Goal: Information Seeking & Learning: Learn about a topic

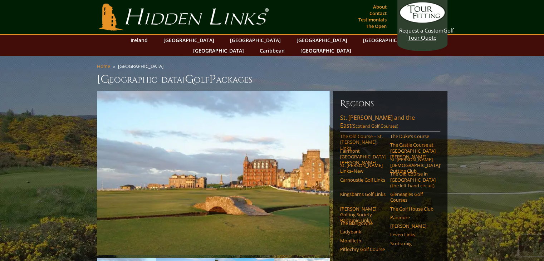
click at [358, 133] on link "The Old Course – St. [PERSON_NAME] Links" at bounding box center [362, 142] width 45 height 18
click at [343, 177] on link "Carnoustie Golf Links" at bounding box center [362, 180] width 45 height 6
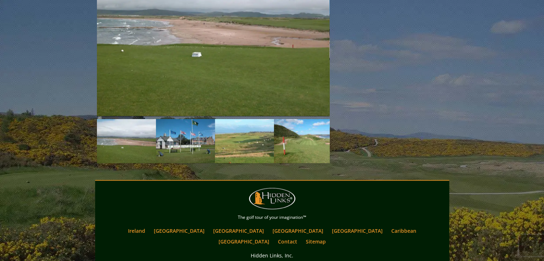
scroll to position [1137, 0]
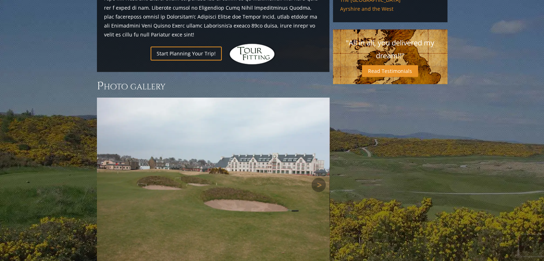
scroll to position [621, 0]
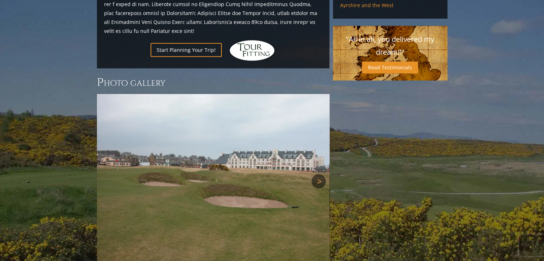
click at [314, 174] on link "Next" at bounding box center [318, 181] width 14 height 14
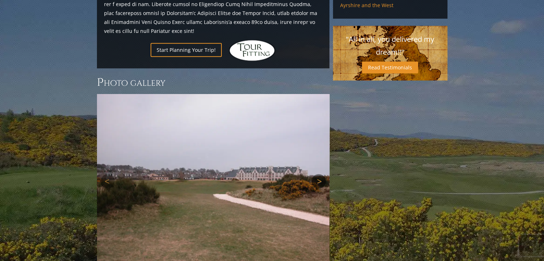
click at [317, 174] on link "Next" at bounding box center [318, 181] width 14 height 14
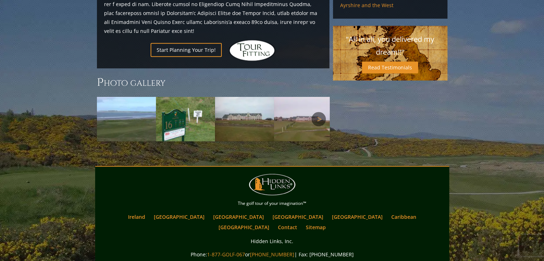
click at [320, 112] on link "Next" at bounding box center [318, 119] width 14 height 14
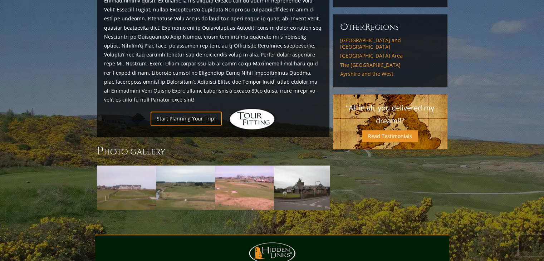
scroll to position [544, 0]
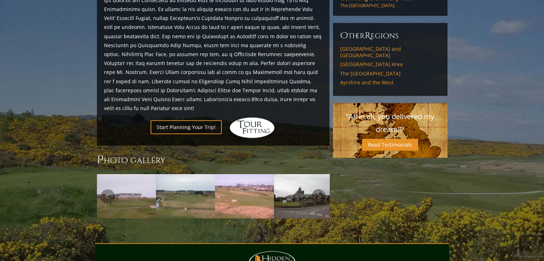
click at [287, 174] on img at bounding box center [303, 196] width 59 height 44
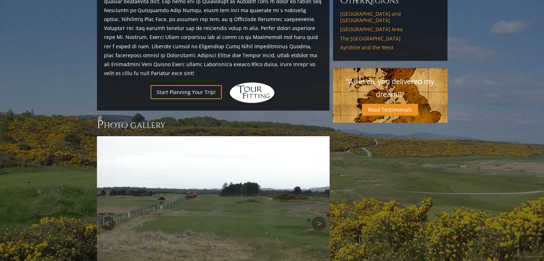
scroll to position [580, 0]
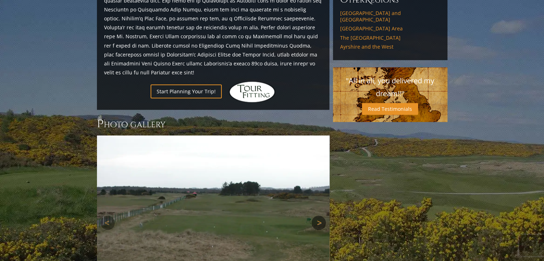
click at [316, 216] on link "Next" at bounding box center [318, 223] width 14 height 14
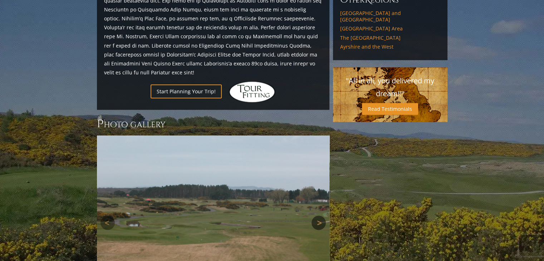
click at [316, 216] on link "Next" at bounding box center [318, 223] width 14 height 14
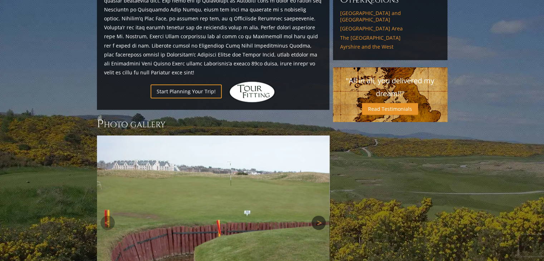
click at [318, 216] on link "Next" at bounding box center [318, 223] width 14 height 14
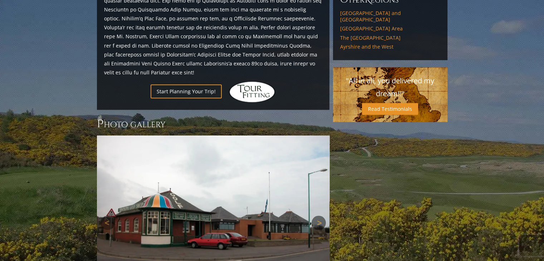
click at [320, 216] on link "Next" at bounding box center [318, 223] width 14 height 14
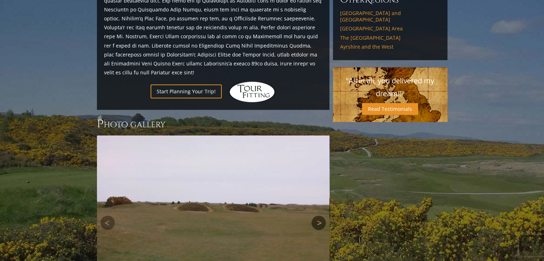
click at [321, 216] on link "Next" at bounding box center [318, 223] width 14 height 14
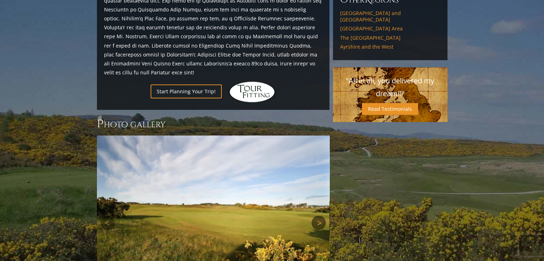
click at [319, 216] on link "Next" at bounding box center [318, 223] width 14 height 14
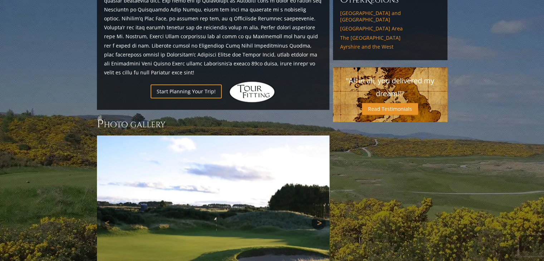
click at [320, 216] on link "Next" at bounding box center [318, 223] width 14 height 14
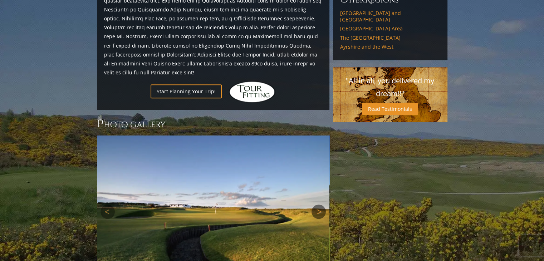
click at [317, 204] on link "Next" at bounding box center [318, 211] width 14 height 14
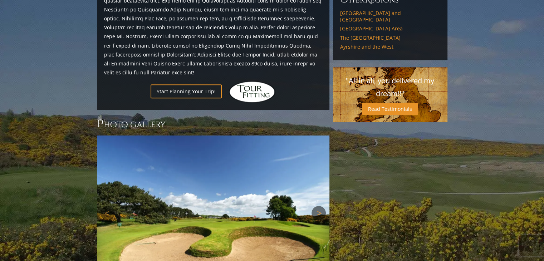
click at [319, 206] on link "Next" at bounding box center [318, 213] width 14 height 14
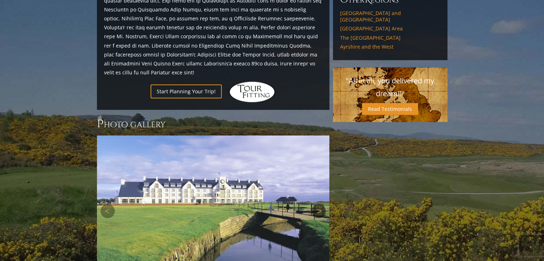
click at [317, 204] on link "Next" at bounding box center [318, 211] width 14 height 14
